Goal: Information Seeking & Learning: Learn about a topic

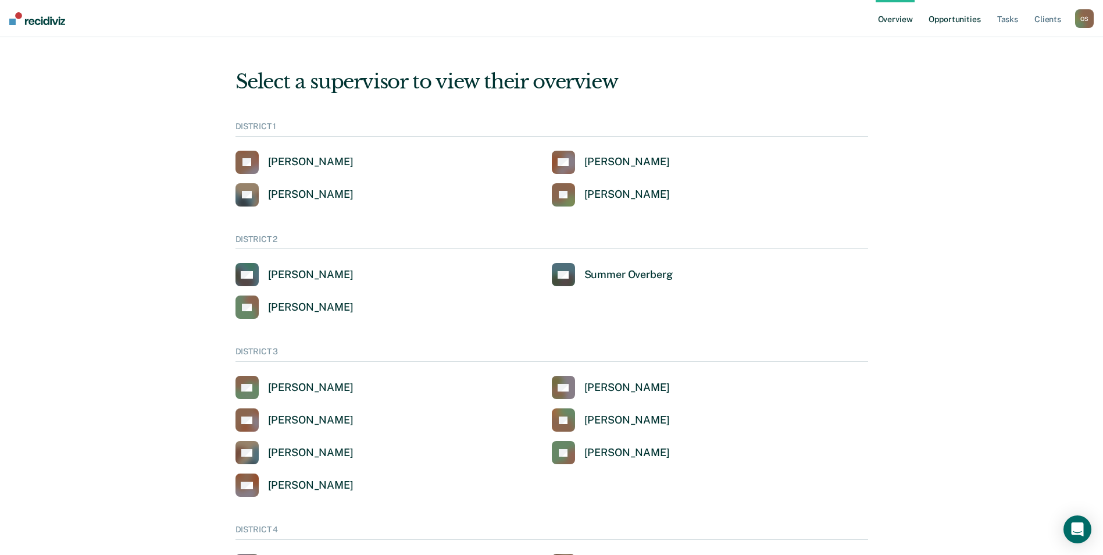
click at [966, 16] on link "Opportunities" at bounding box center [955, 18] width 56 height 37
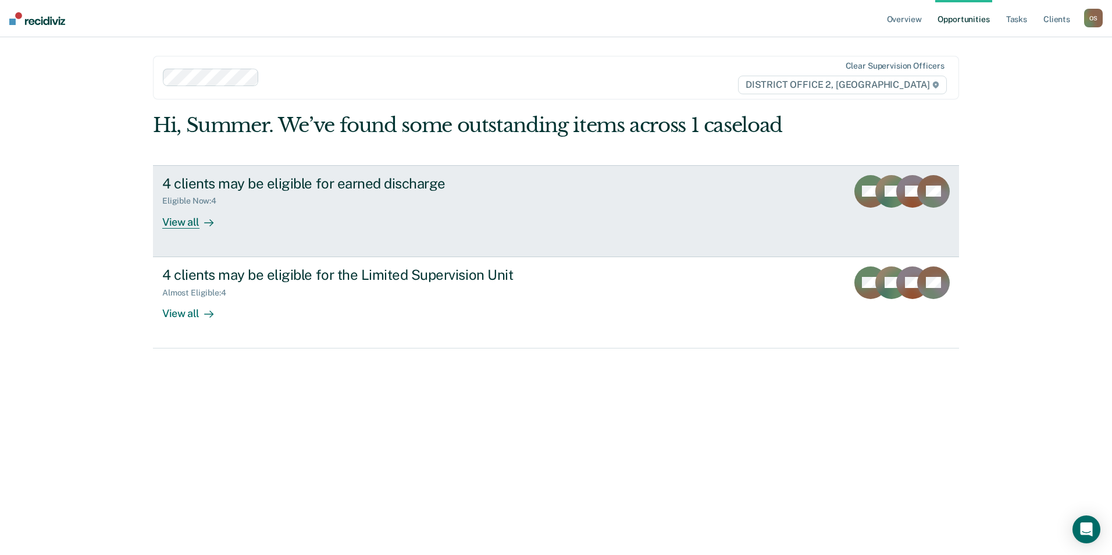
click at [404, 200] on div "Eligible Now : 4" at bounding box center [366, 198] width 408 height 15
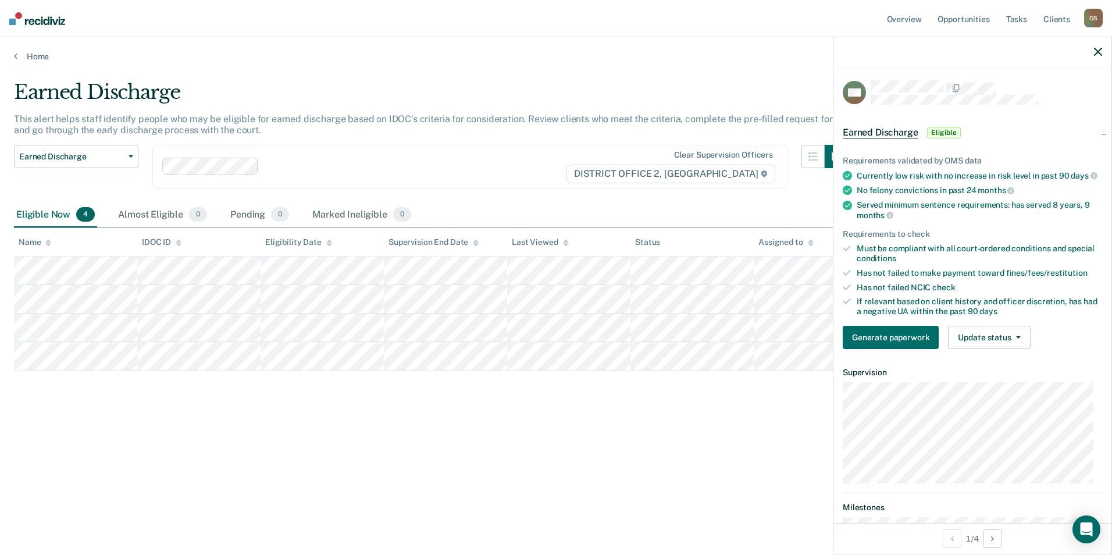
click at [1097, 50] on icon "button" at bounding box center [1098, 52] width 8 height 8
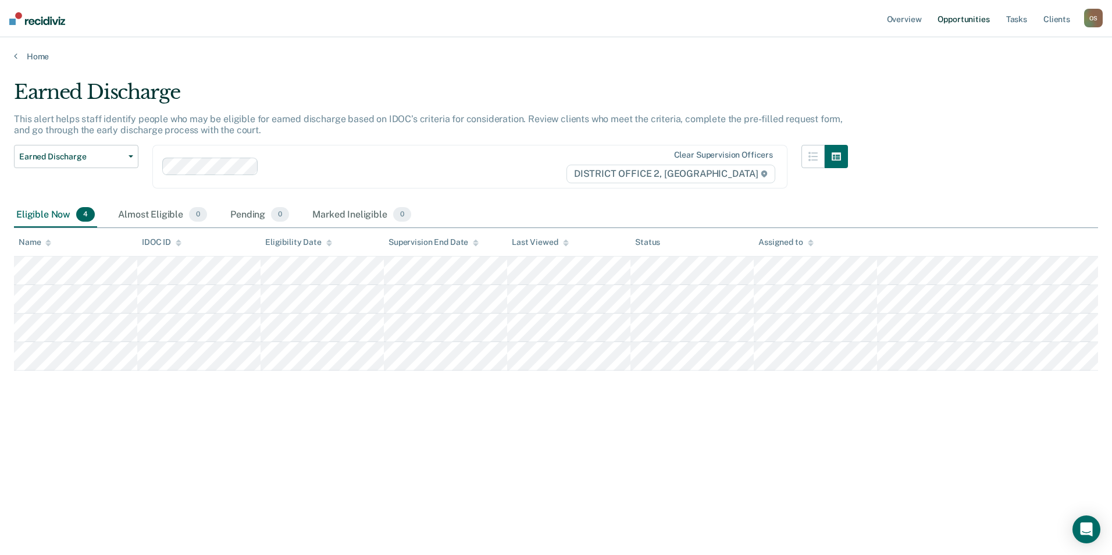
click at [969, 13] on link "Opportunities" at bounding box center [963, 18] width 56 height 37
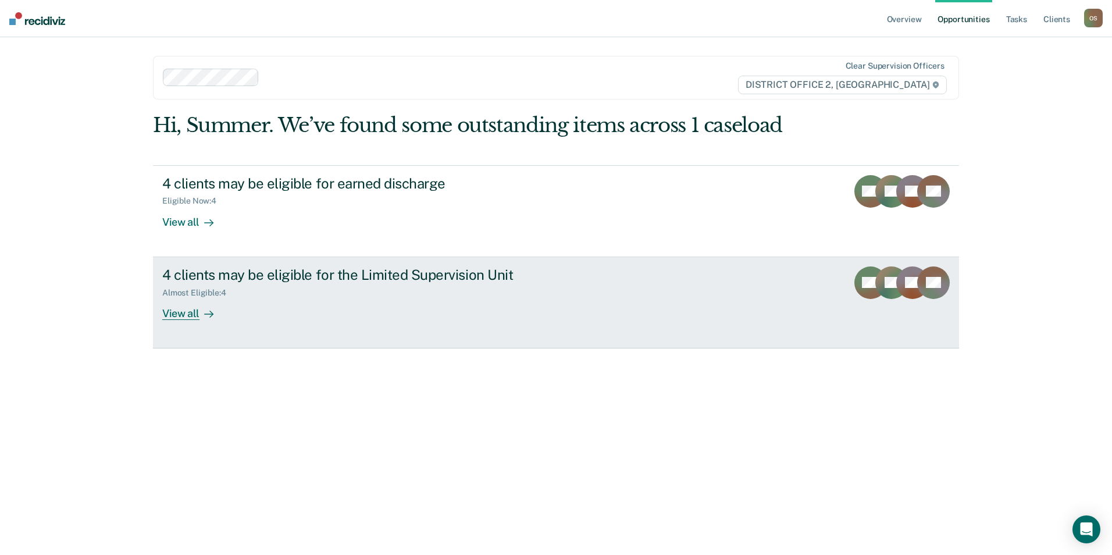
click at [621, 279] on link "4 clients may be eligible for the Limited Supervision Unit Almost Eligible : 4 …" at bounding box center [556, 302] width 806 height 91
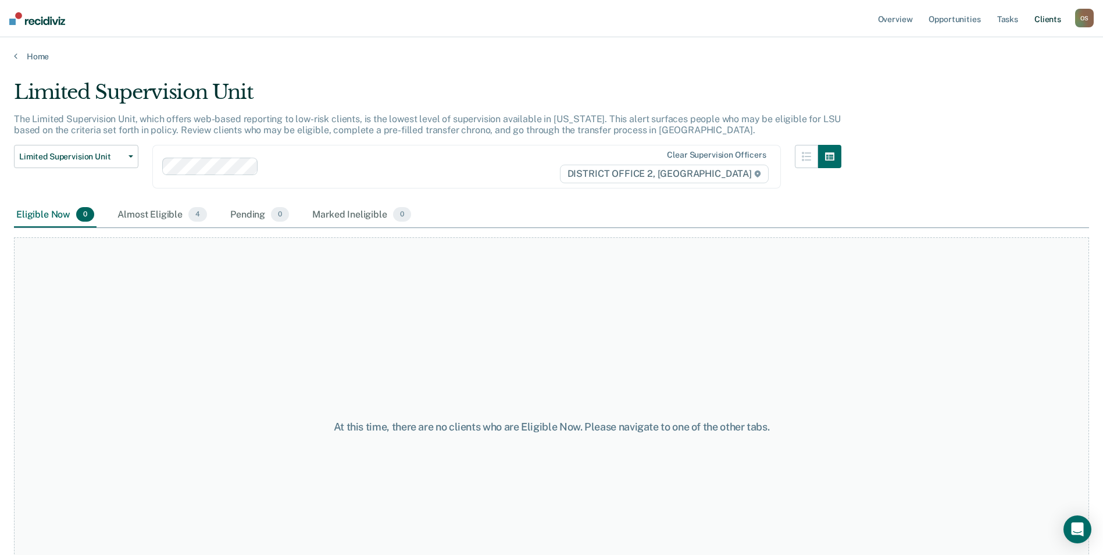
click at [1053, 13] on link "Client s" at bounding box center [1047, 18] width 31 height 37
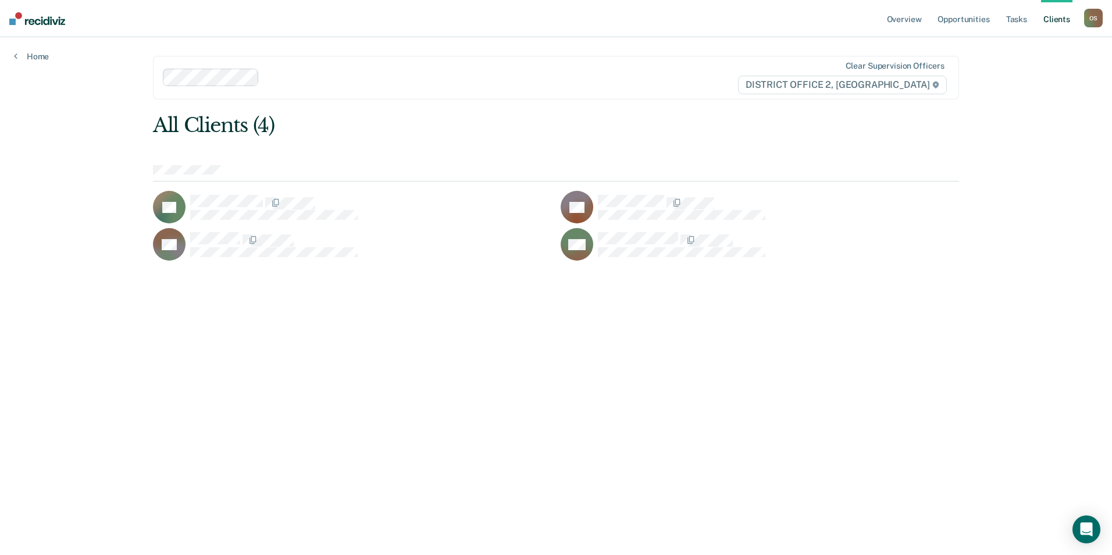
click at [1093, 17] on div "O S" at bounding box center [1093, 18] width 19 height 19
click at [1039, 75] on link "Go to Operations" at bounding box center [1047, 77] width 94 height 10
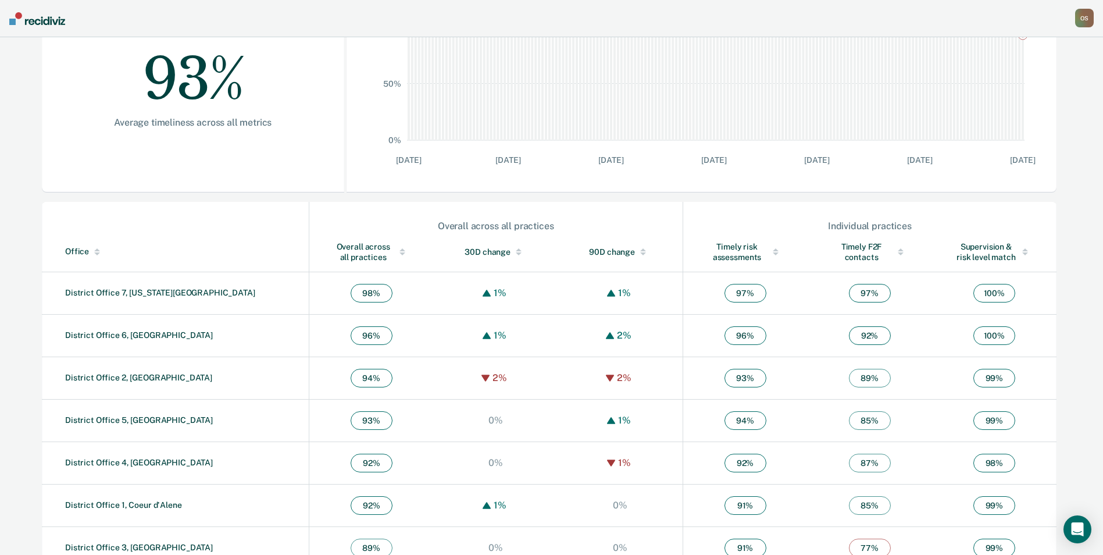
scroll to position [257, 0]
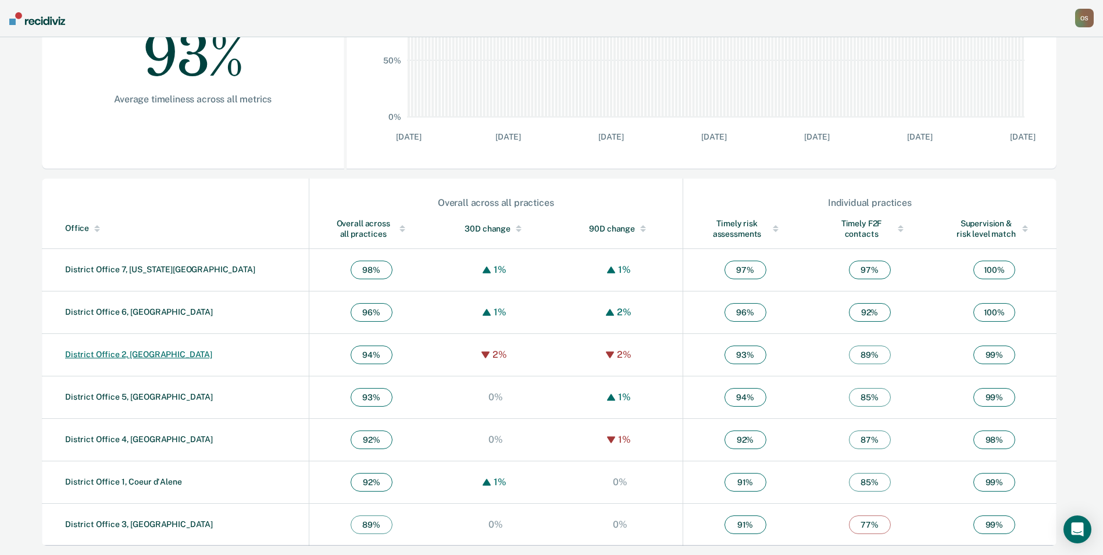
click at [129, 355] on link "District Office 2, [GEOGRAPHIC_DATA]" at bounding box center [138, 354] width 147 height 9
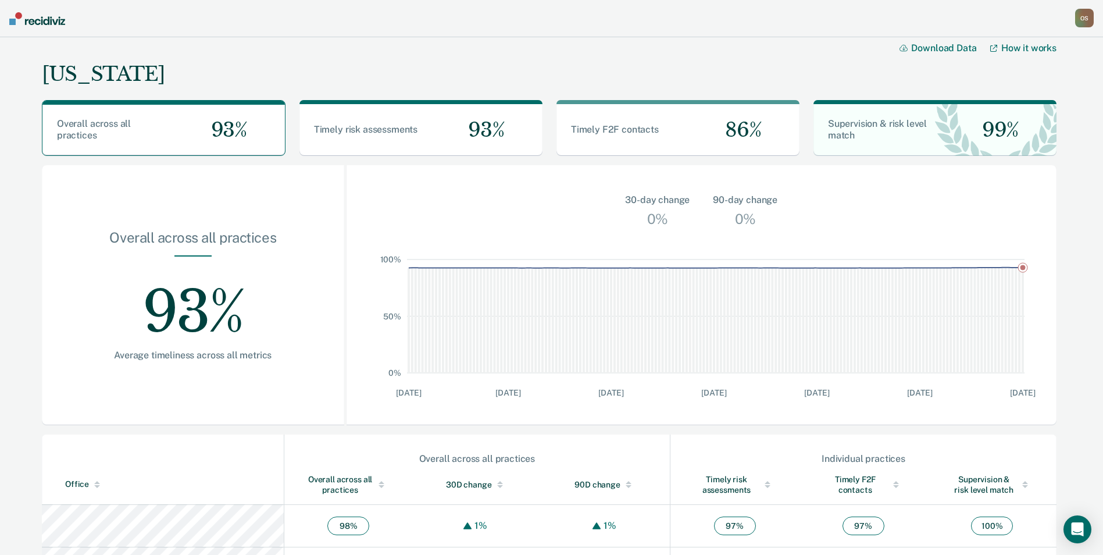
click at [37, 16] on img at bounding box center [37, 18] width 56 height 13
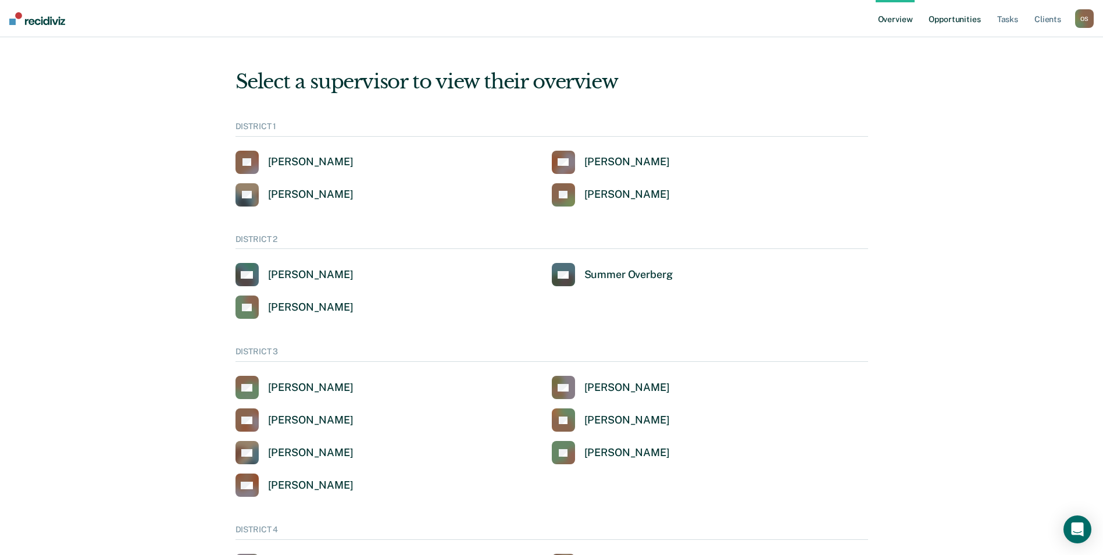
click at [955, 19] on link "Opportunities" at bounding box center [955, 18] width 56 height 37
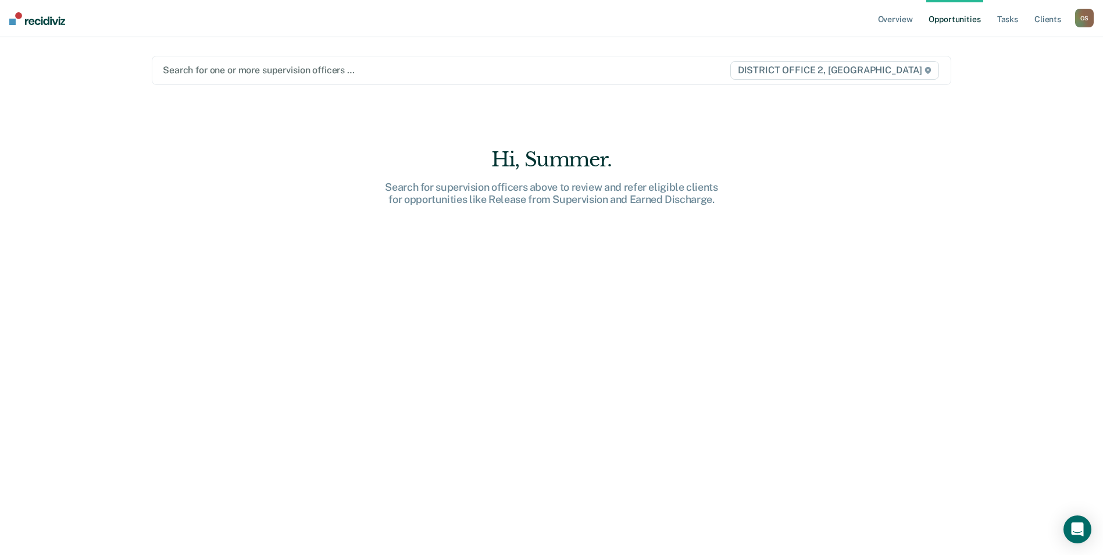
click at [944, 20] on link "Opportunities" at bounding box center [955, 18] width 56 height 37
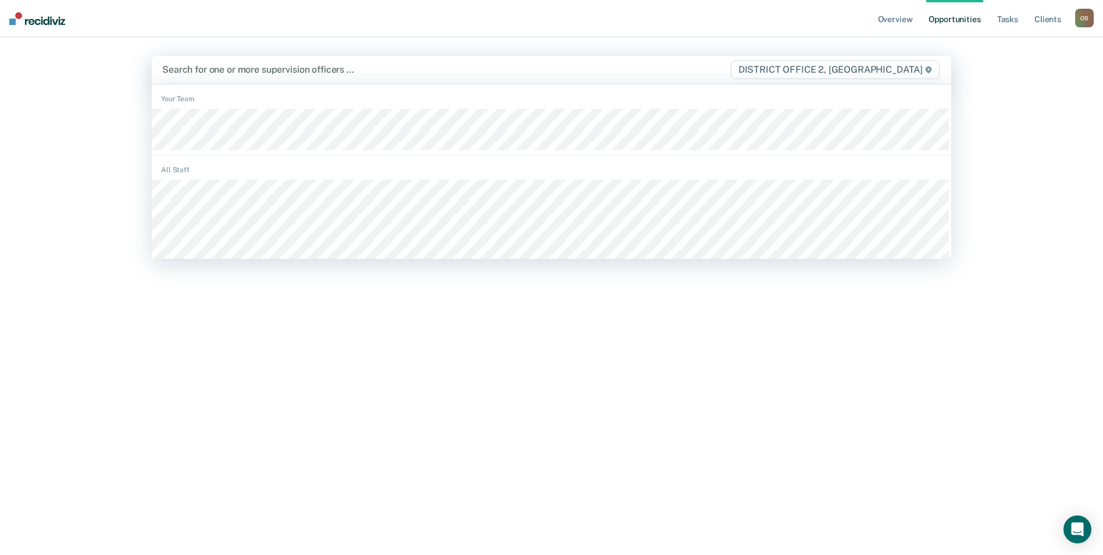
click at [212, 74] on div at bounding box center [434, 69] width 544 height 13
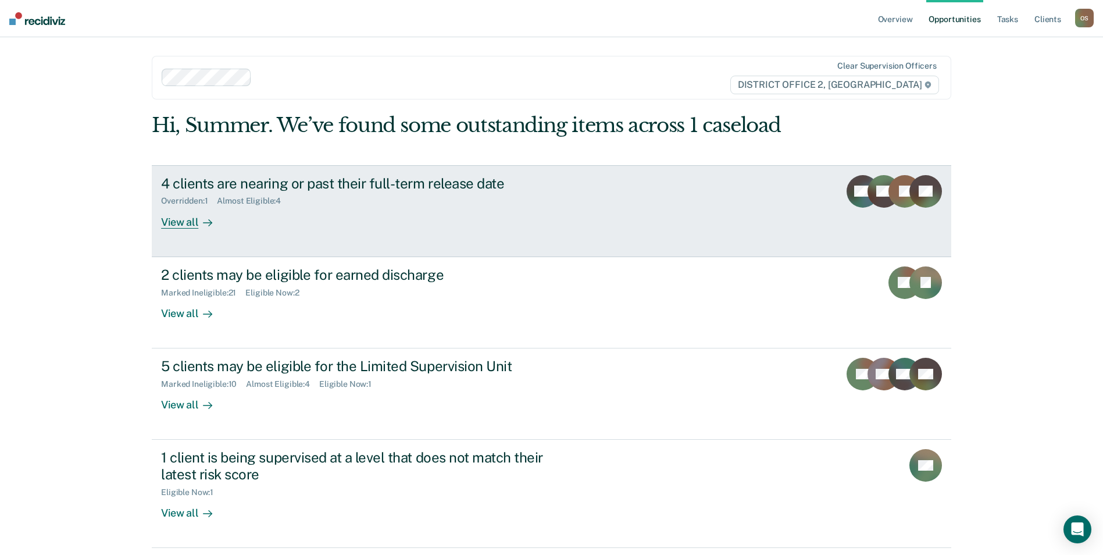
click at [640, 222] on link "4 clients are nearing or past their full-term release date Overridden : 1 Almos…" at bounding box center [552, 211] width 800 height 92
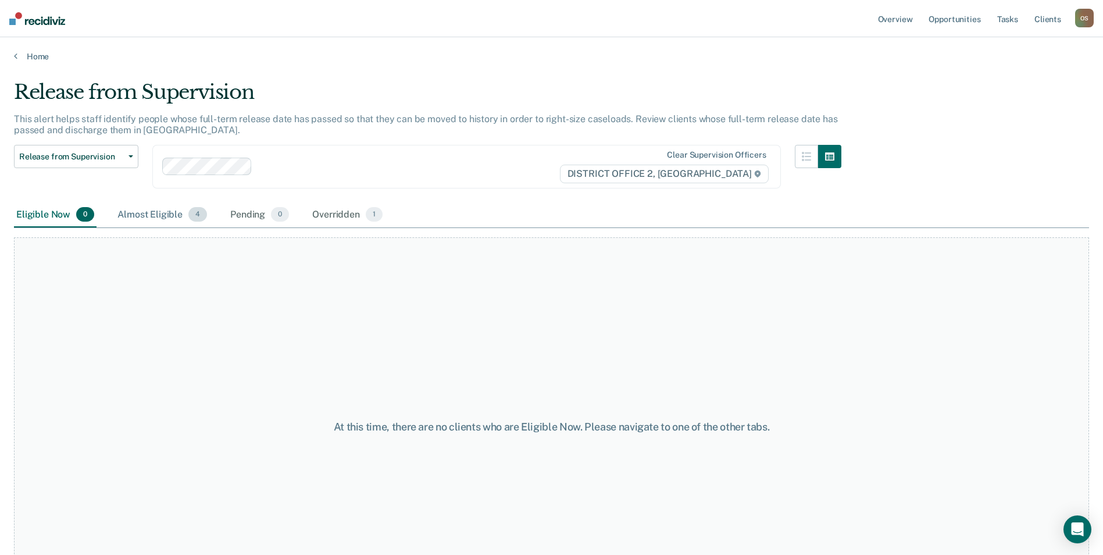
click at [141, 205] on div "Almost Eligible 4" at bounding box center [162, 215] width 94 height 26
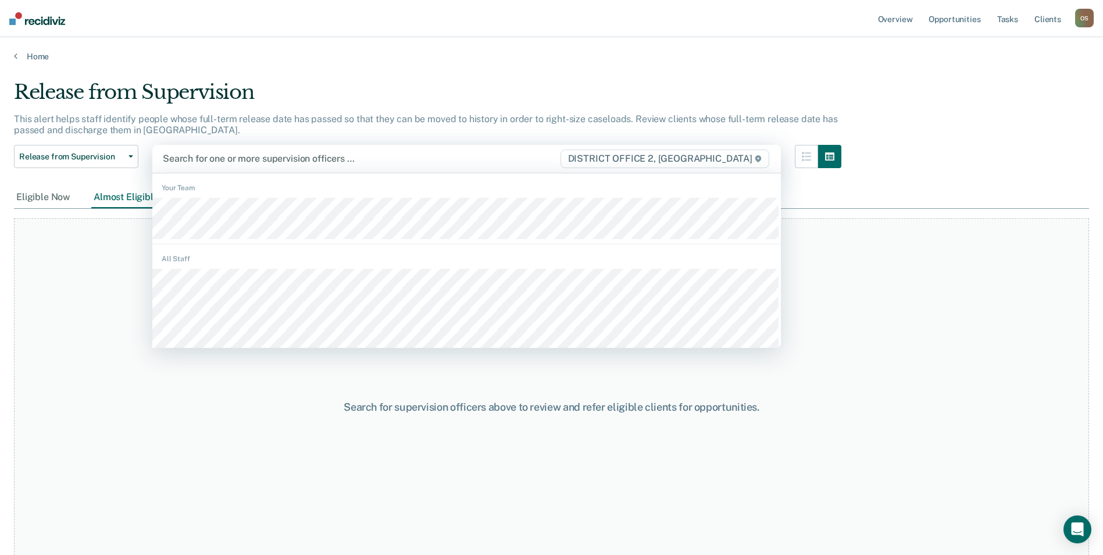
click at [186, 158] on div at bounding box center [361, 158] width 397 height 13
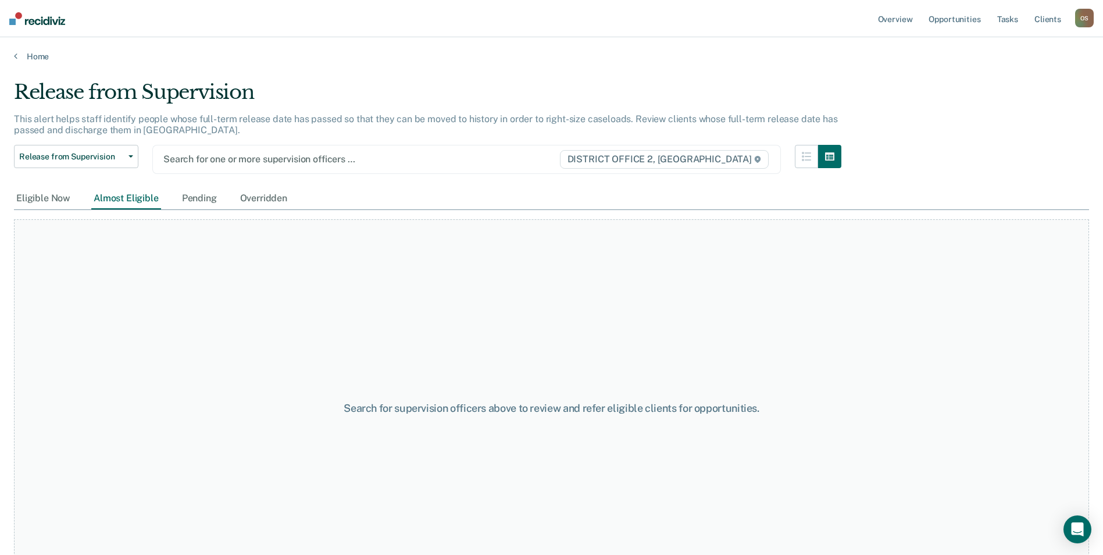
click at [181, 156] on div at bounding box center [361, 158] width 396 height 13
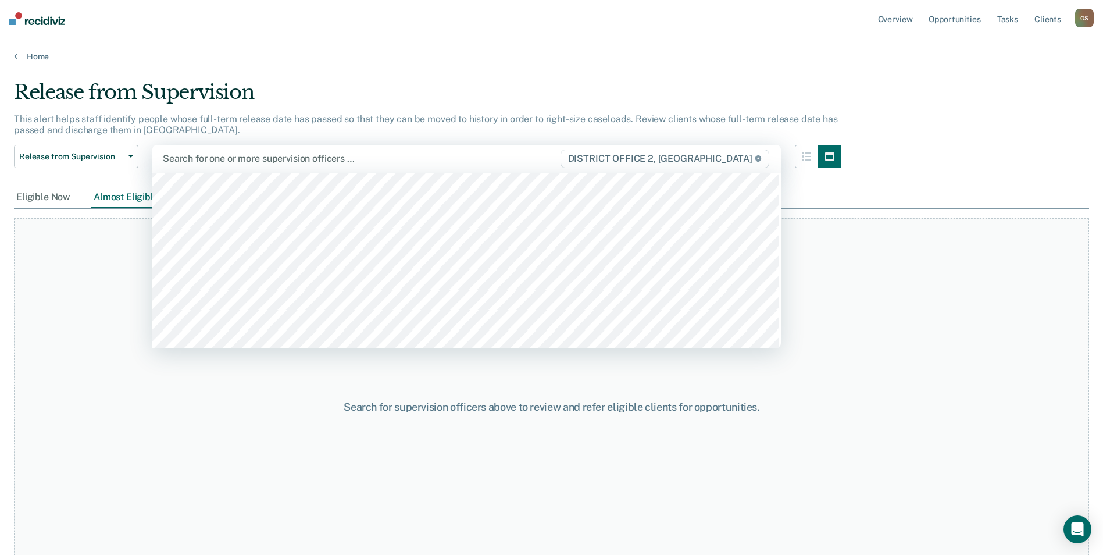
scroll to position [116, 0]
click at [208, 159] on div at bounding box center [361, 158] width 397 height 13
click at [179, 154] on div at bounding box center [361, 158] width 397 height 13
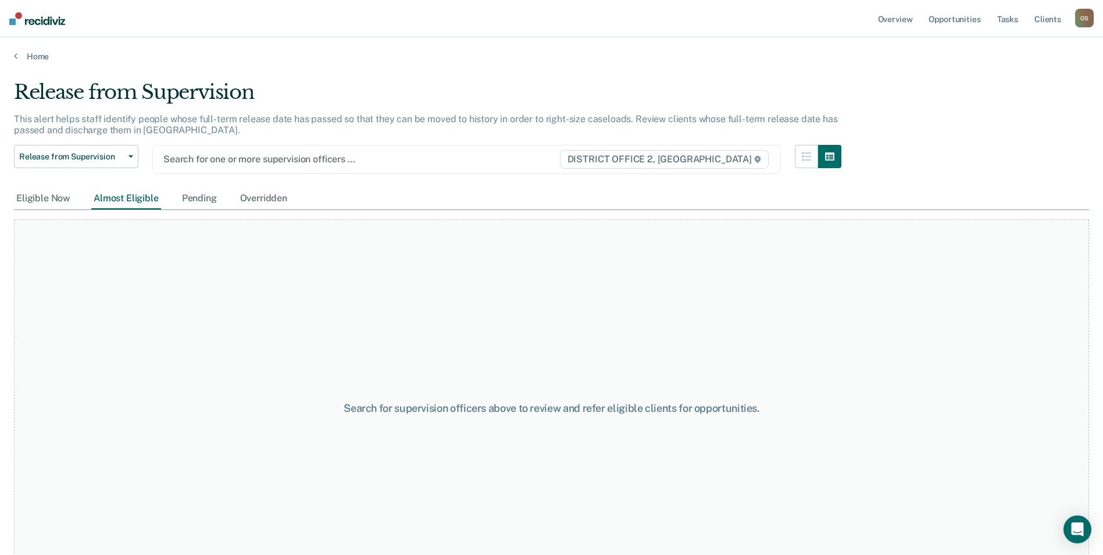
click at [197, 161] on div at bounding box center [361, 158] width 396 height 13
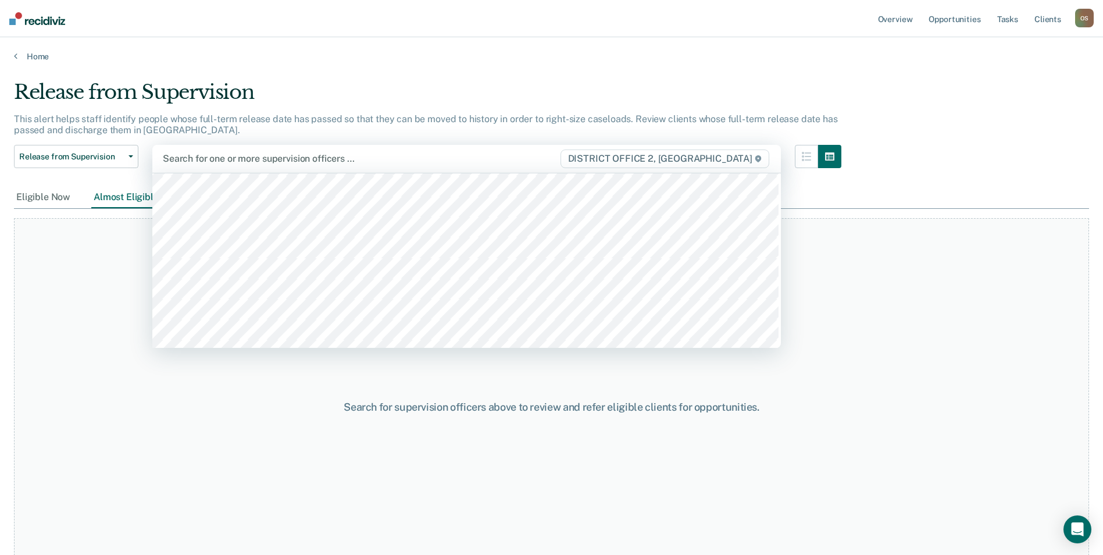
scroll to position [174, 0]
click at [184, 157] on div at bounding box center [361, 158] width 397 height 13
click at [203, 161] on div at bounding box center [361, 158] width 397 height 13
